Goal: Task Accomplishment & Management: Manage account settings

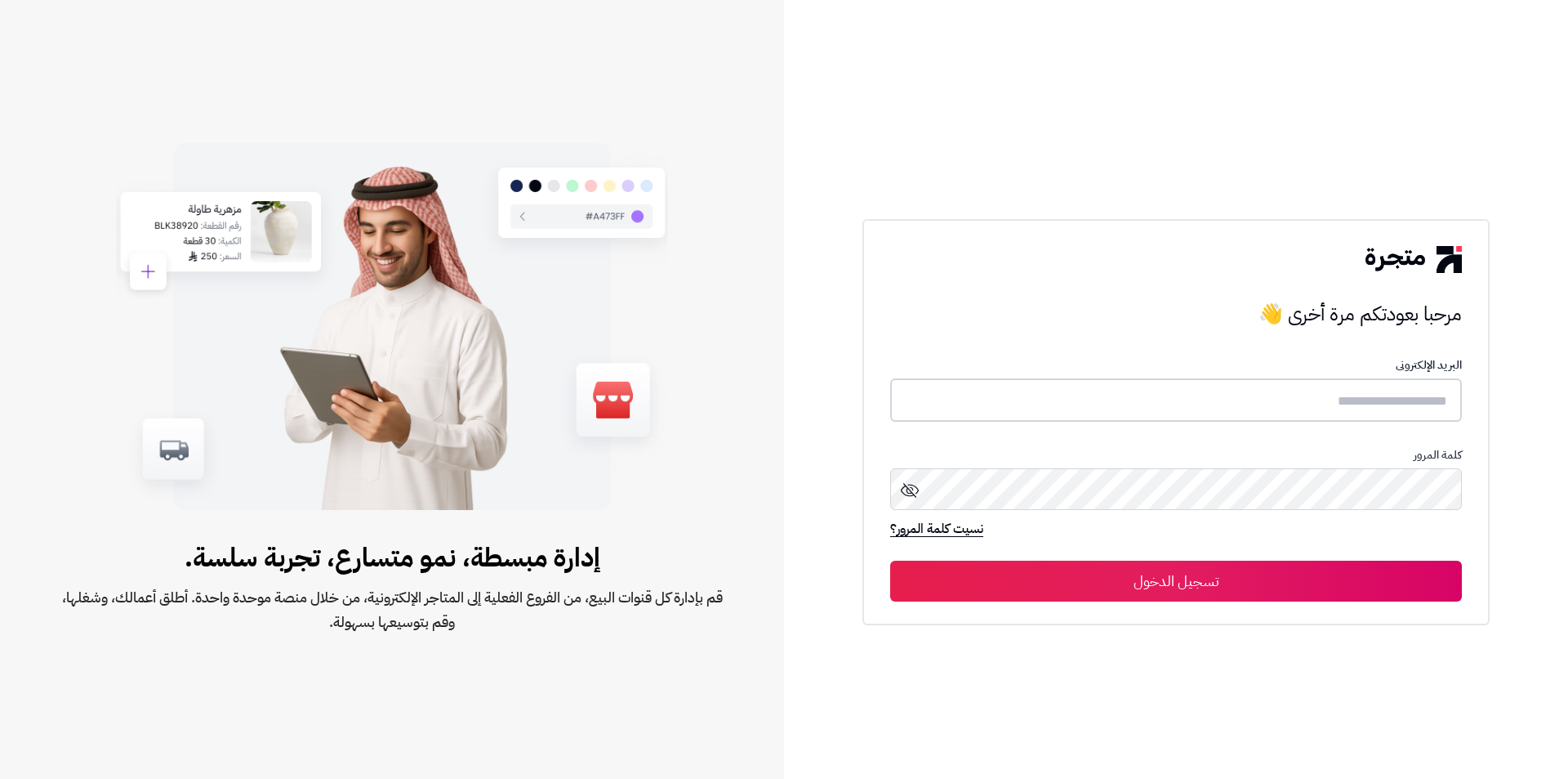
type input "**********"
click at [1222, 578] on button "تسجيل الدخول" at bounding box center [1176, 580] width 572 height 41
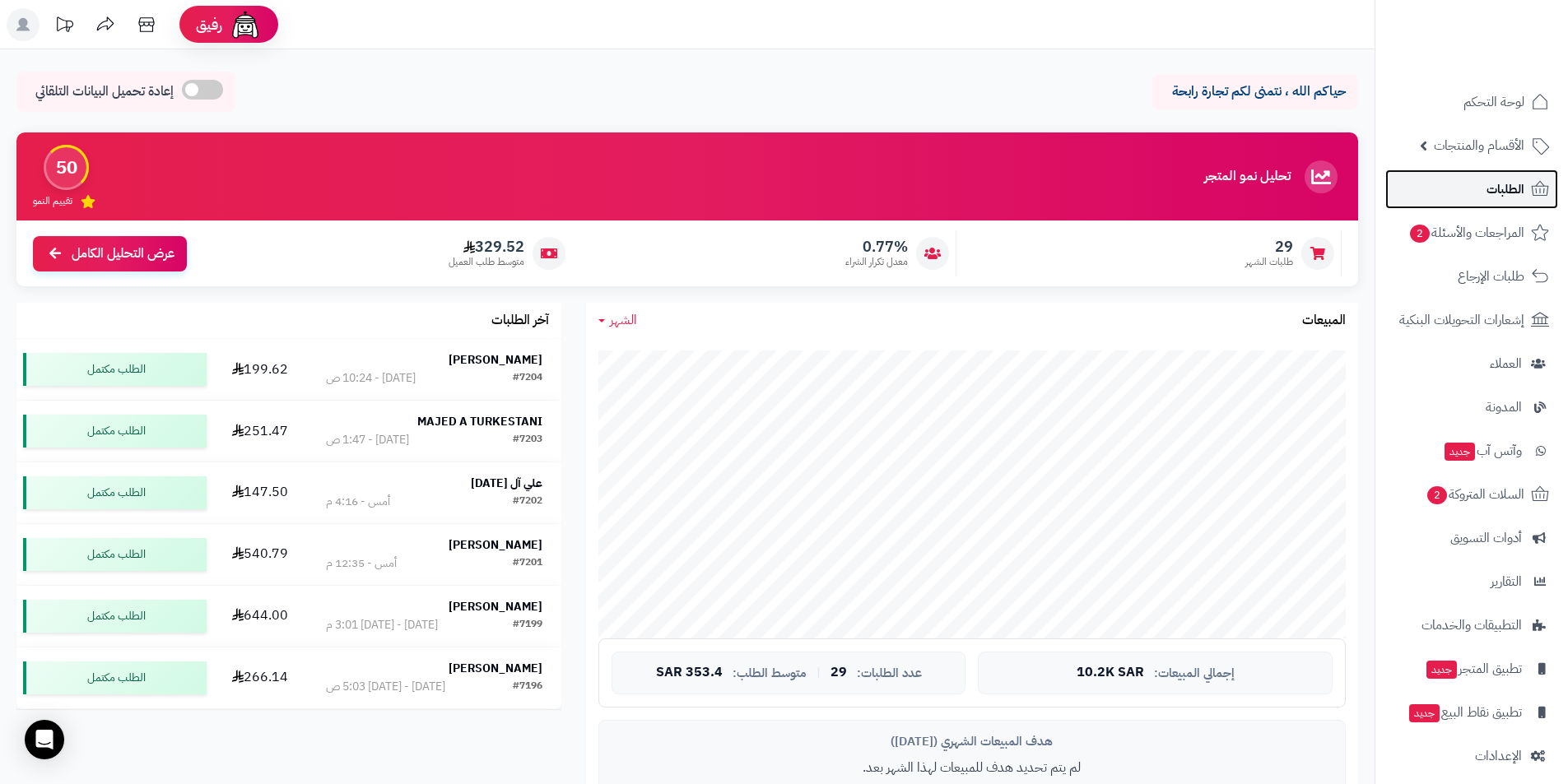
click at [1423, 205] on link "الطلبات" at bounding box center [1471, 189] width 173 height 39
